Goal: Transaction & Acquisition: Purchase product/service

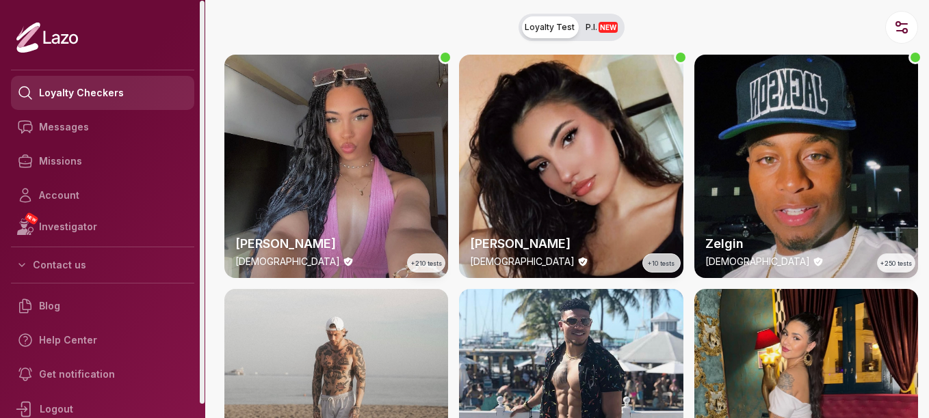
click at [126, 87] on link "Loyalty Checkers" at bounding box center [102, 93] width 183 height 34
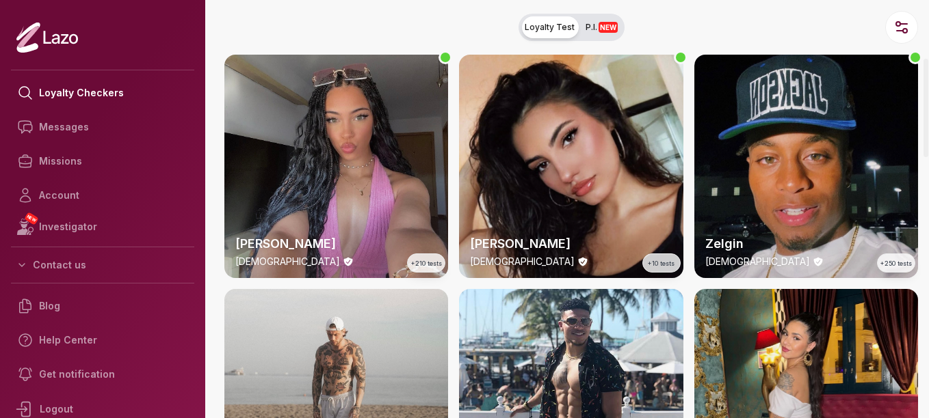
scroll to position [246, 0]
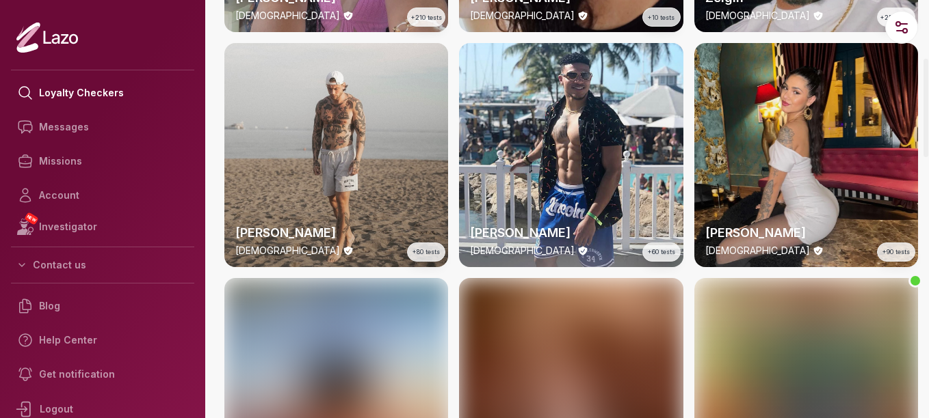
click at [928, 108] on div at bounding box center [925, 209] width 7 height 418
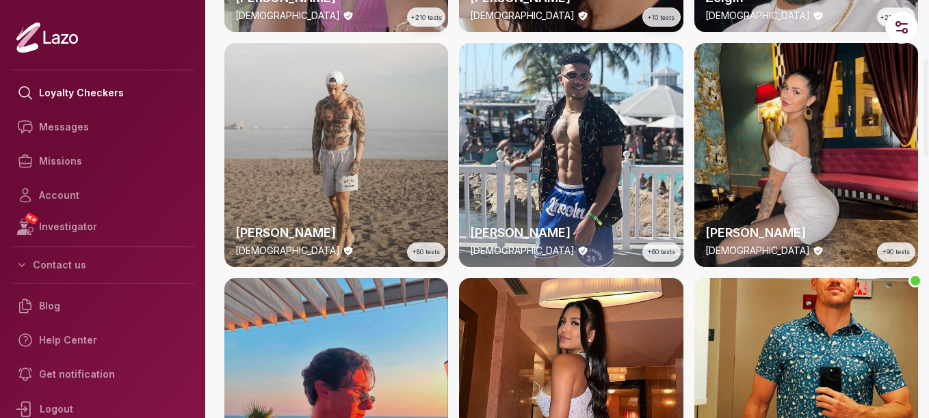
click at [928, 108] on html "Loyalty Checkers Messages Missions Account NEW Investigator Contact us Blog Hel…" at bounding box center [464, 209] width 929 height 418
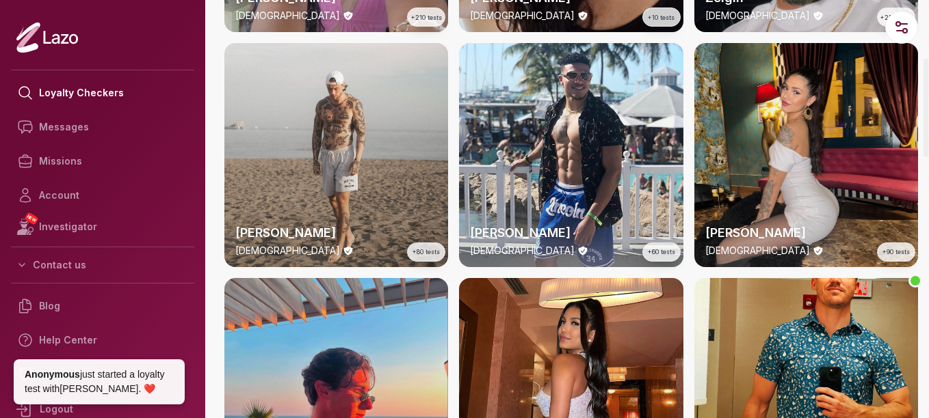
scroll to position [426, 0]
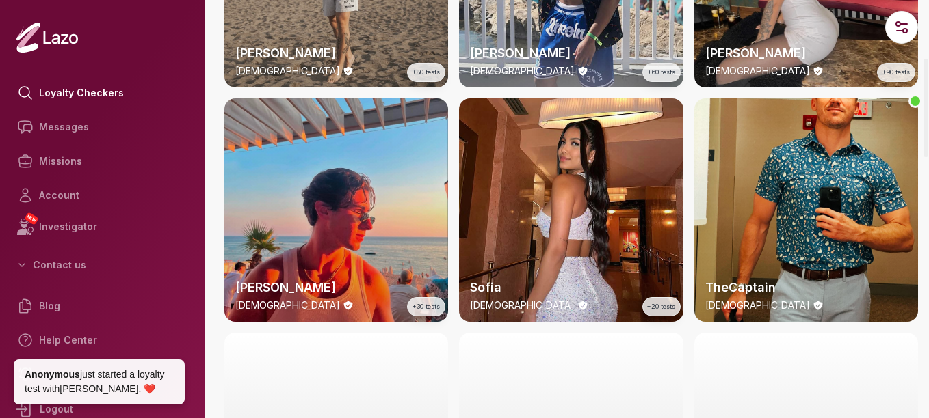
click at [928, 150] on div at bounding box center [925, 209] width 7 height 418
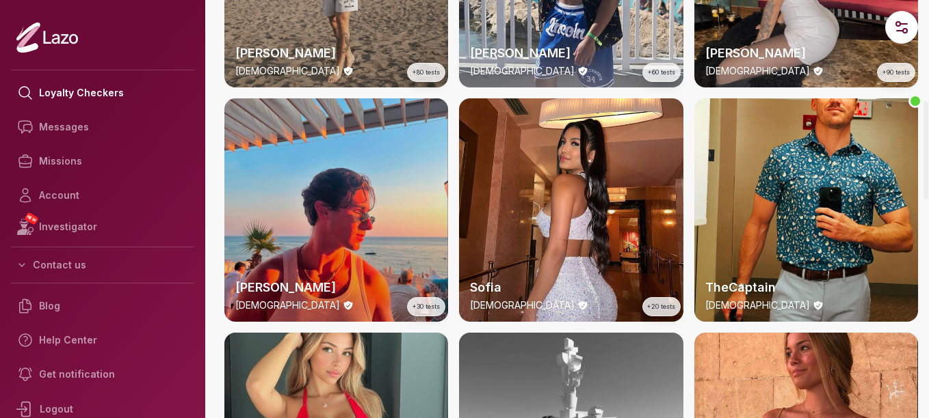
click at [928, 150] on html "Loyalty Checkers Messages Missions Account NEW Investigator Contact us Blog Hel…" at bounding box center [464, 209] width 929 height 418
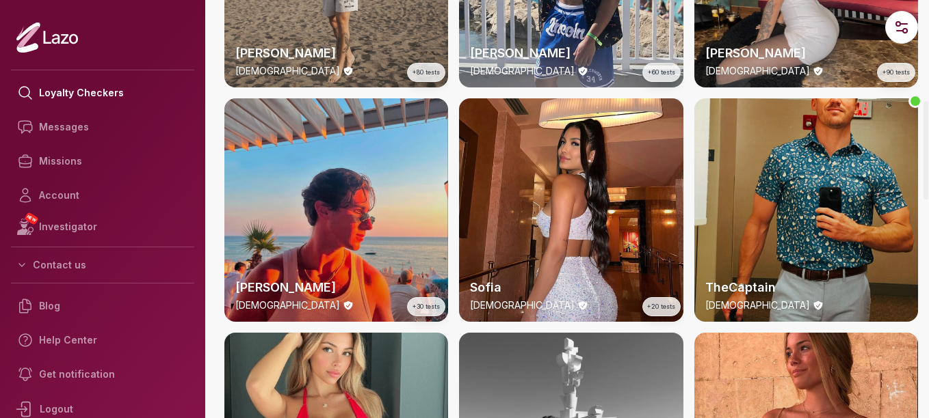
click at [914, 196] on div "TheCaptain [DEMOGRAPHIC_DATA]" at bounding box center [806, 210] width 224 height 224
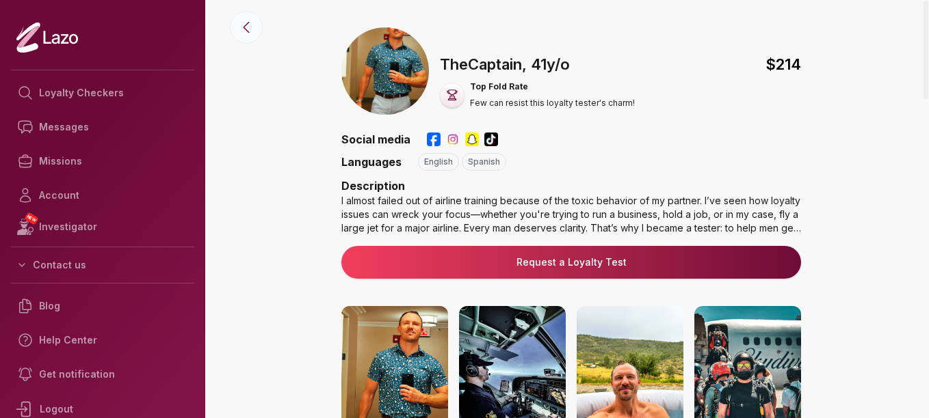
click at [243, 30] on icon at bounding box center [246, 27] width 16 height 16
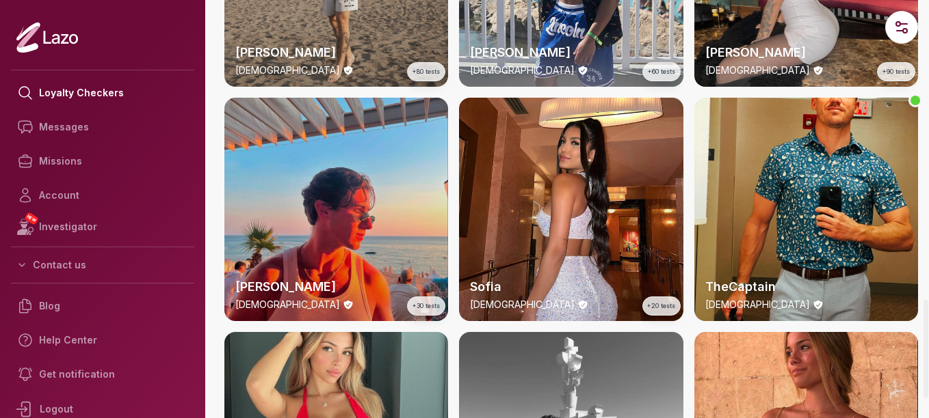
scroll to position [1270, 0]
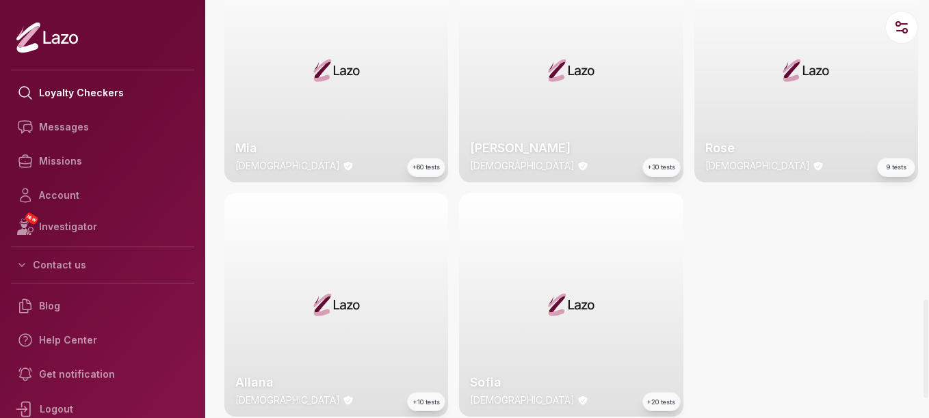
click at [928, 349] on div at bounding box center [925, 209] width 7 height 418
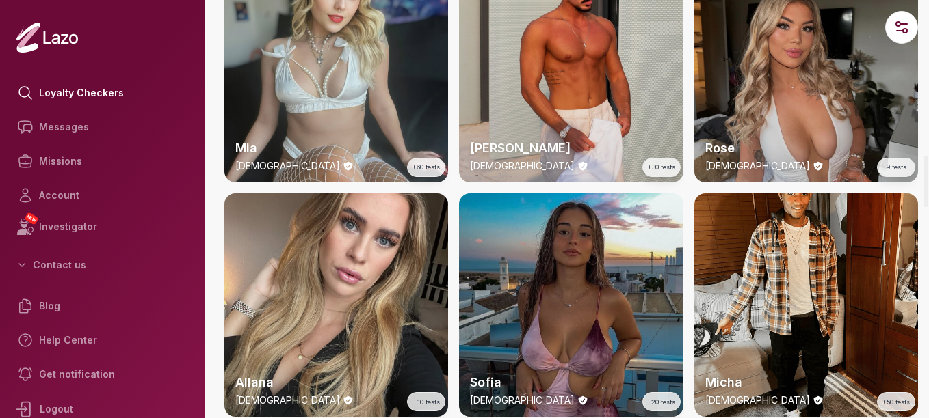
click at [928, 349] on html "Loyalty Checkers Messages Missions Account NEW Investigator Contact us Blog Hel…" at bounding box center [464, 209] width 929 height 418
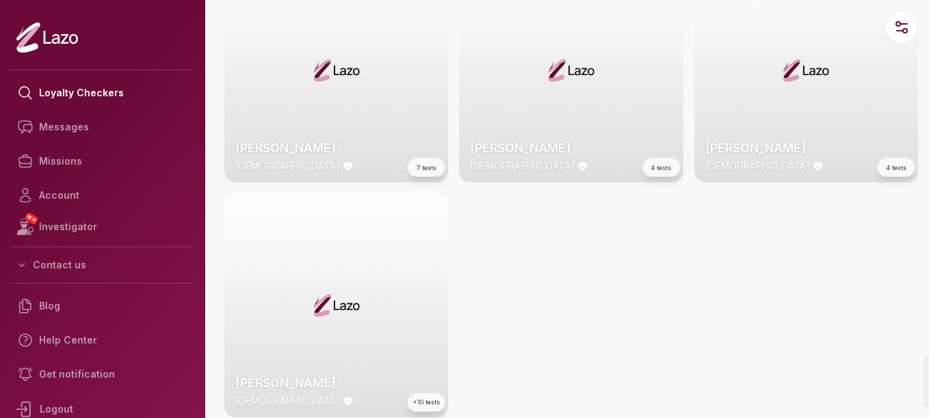
click at [928, 382] on div at bounding box center [925, 209] width 7 height 418
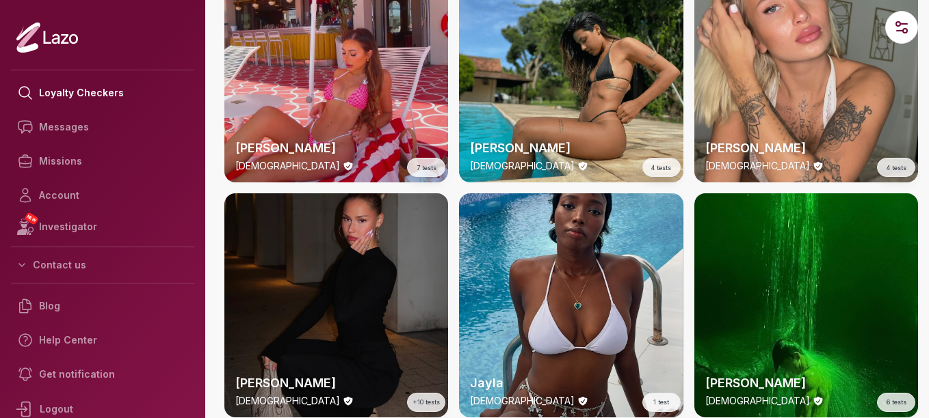
click at [928, 382] on html "Loyalty Checkers Messages Missions Account NEW Investigator Contact us Blog Hel…" at bounding box center [464, 209] width 929 height 418
click at [926, 378] on div at bounding box center [925, 209] width 7 height 418
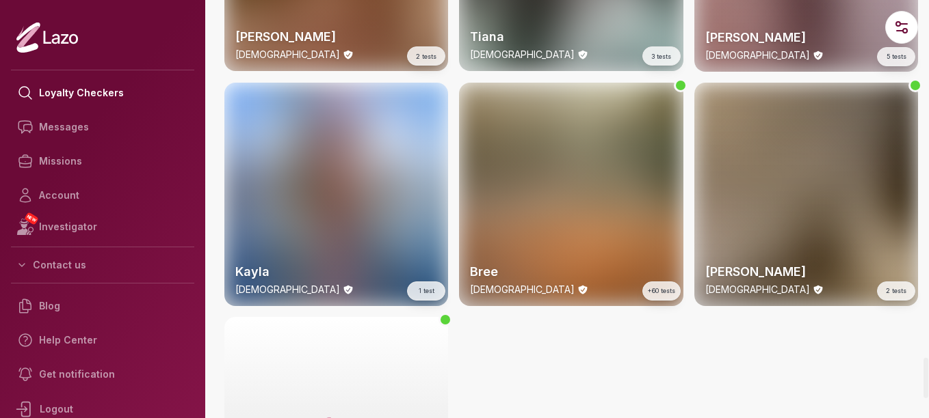
click at [926, 378] on div at bounding box center [925, 378] width 5 height 40
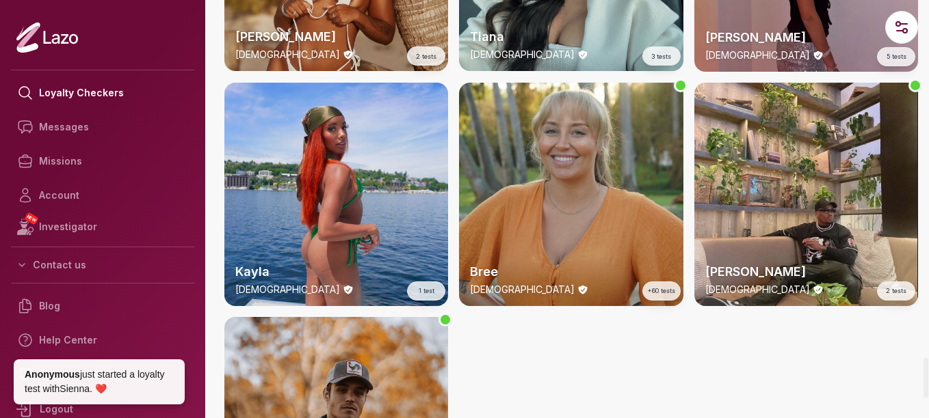
click at [926, 378] on div at bounding box center [925, 378] width 5 height 40
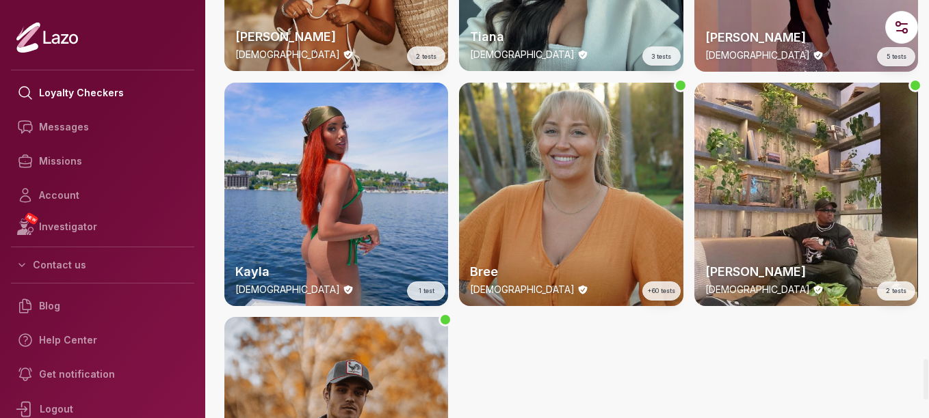
scroll to position [3743, 0]
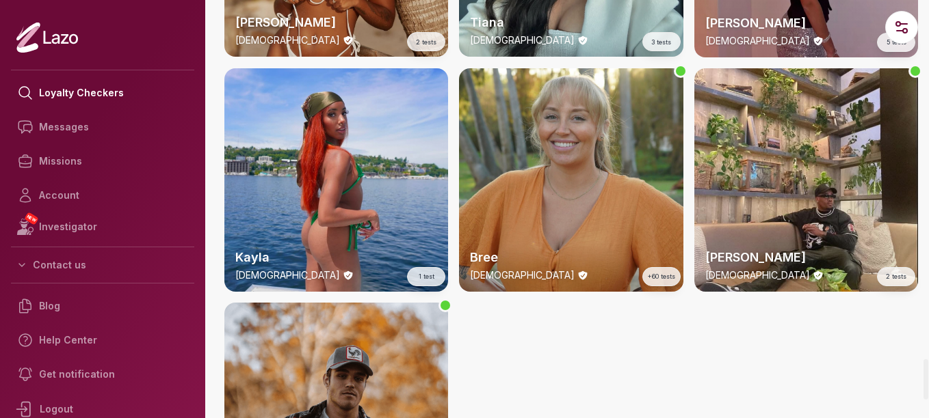
click at [928, 379] on div at bounding box center [925, 209] width 7 height 418
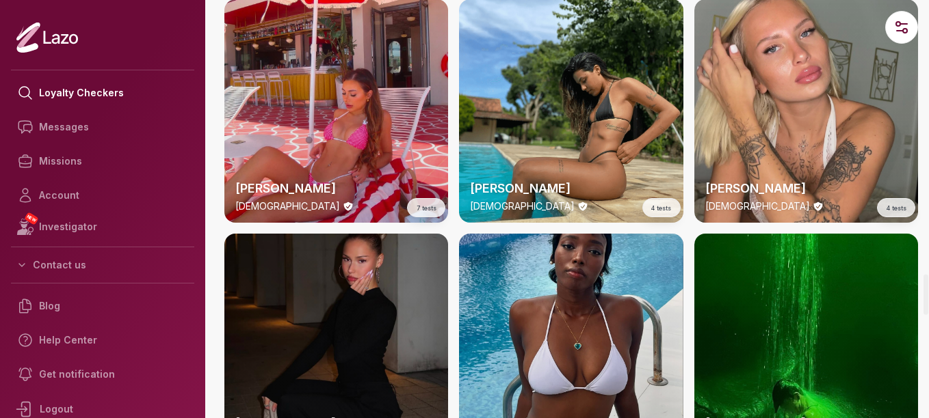
scroll to position [2858, 0]
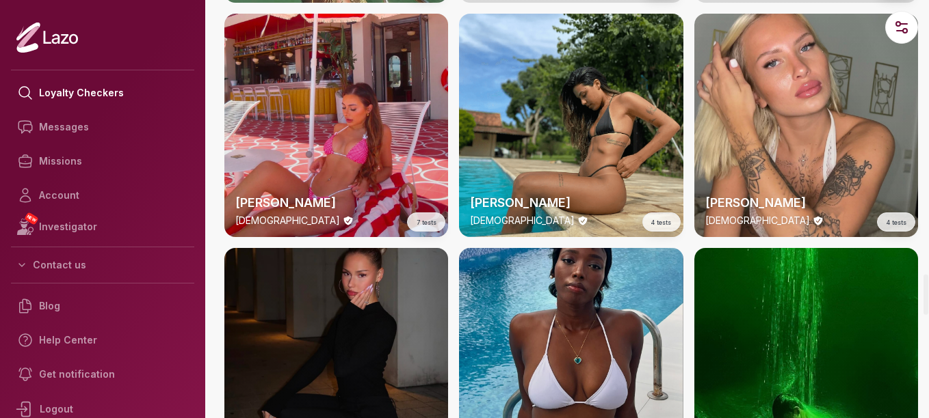
drag, startPoint x: 928, startPoint y: 379, endPoint x: 931, endPoint y: 295, distance: 84.8
click at [928, 295] on div at bounding box center [925, 209] width 7 height 418
click at [928, 248] on div at bounding box center [925, 209] width 7 height 418
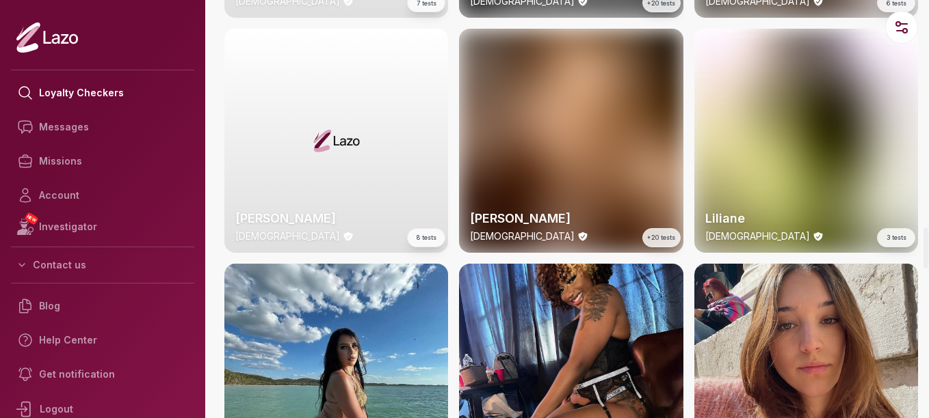
click at [928, 248] on div at bounding box center [925, 209] width 7 height 418
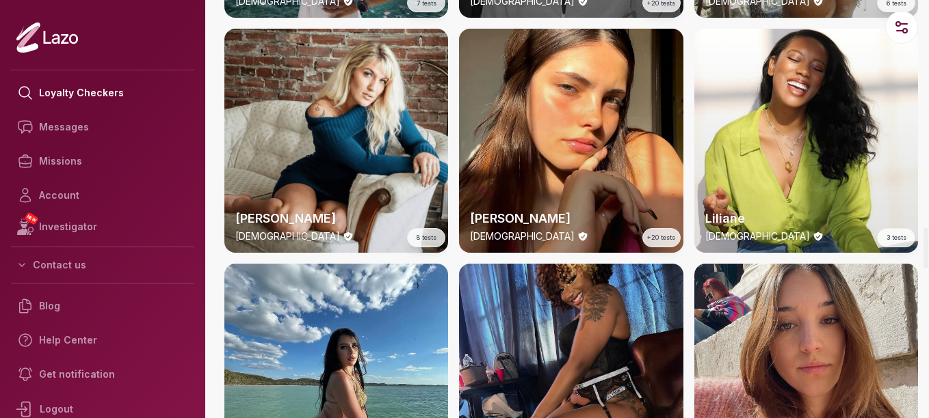
click at [615, 324] on div "[PERSON_NAME] [DEMOGRAPHIC_DATA] 4 tests" at bounding box center [571, 376] width 224 height 224
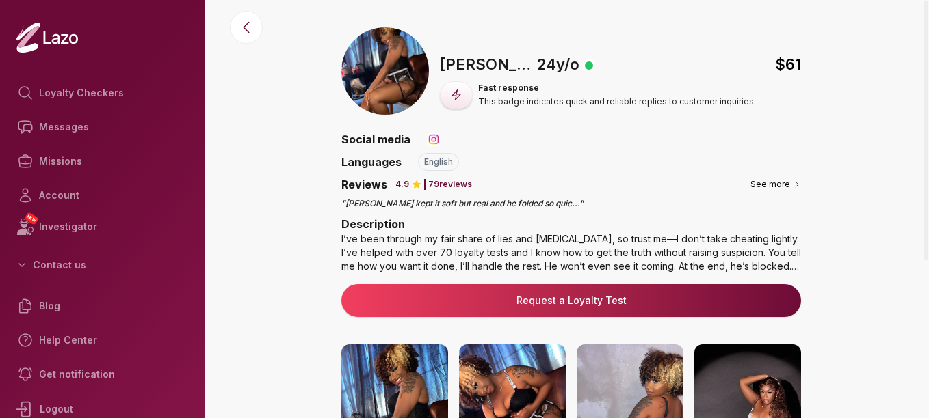
click at [643, 297] on link "Request a Loyalty Test" at bounding box center [571, 301] width 438 height 14
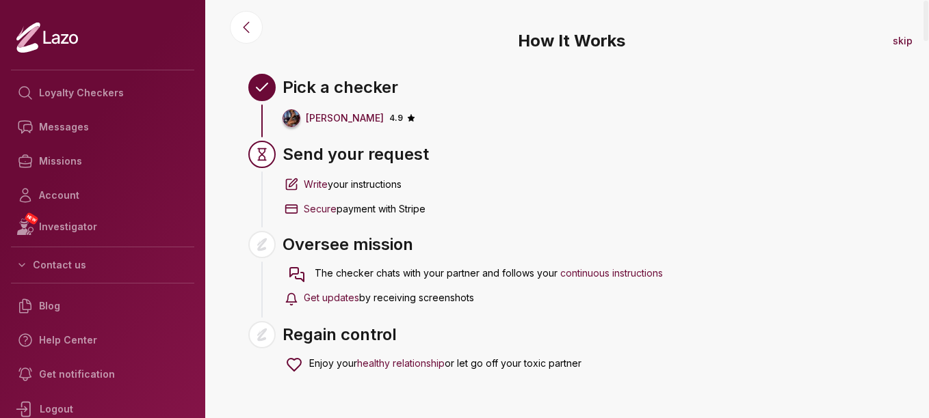
scroll to position [78, 0]
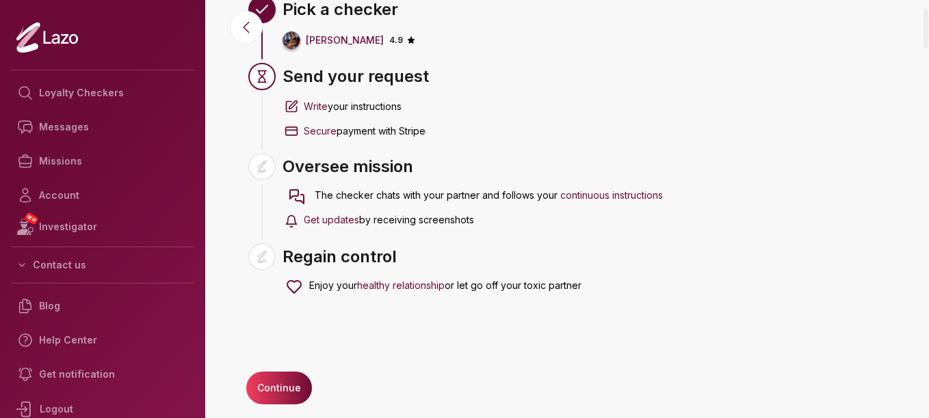
click at [928, 292] on div at bounding box center [925, 209] width 7 height 418
click at [280, 377] on button "Continue" at bounding box center [279, 388] width 66 height 33
